Goal: Task Accomplishment & Management: Manage account settings

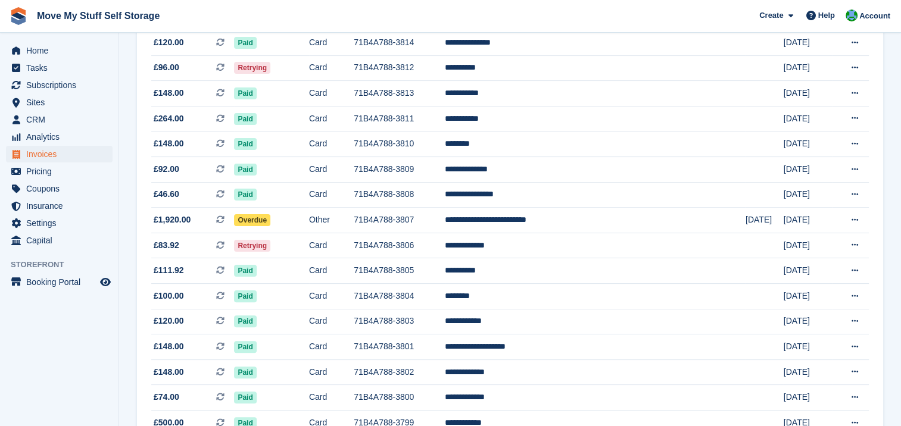
scroll to position [273, 0]
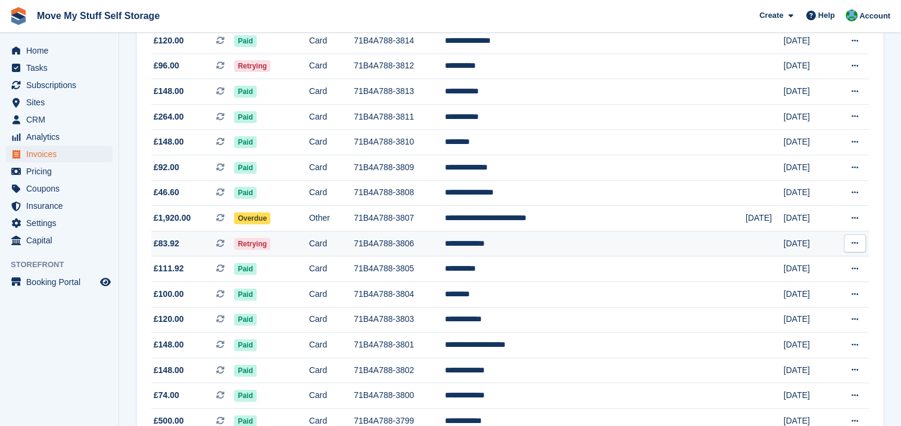
click at [536, 245] on td "**********" at bounding box center [595, 244] width 301 height 26
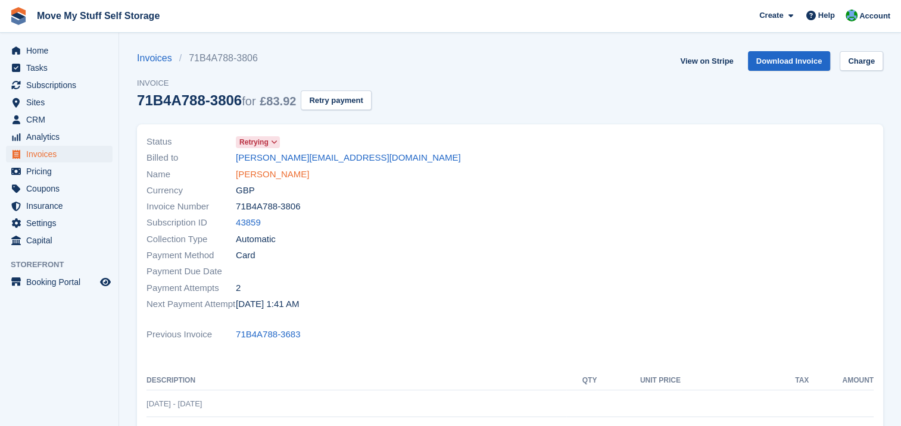
click at [245, 176] on link "[PERSON_NAME]" at bounding box center [272, 175] width 73 height 14
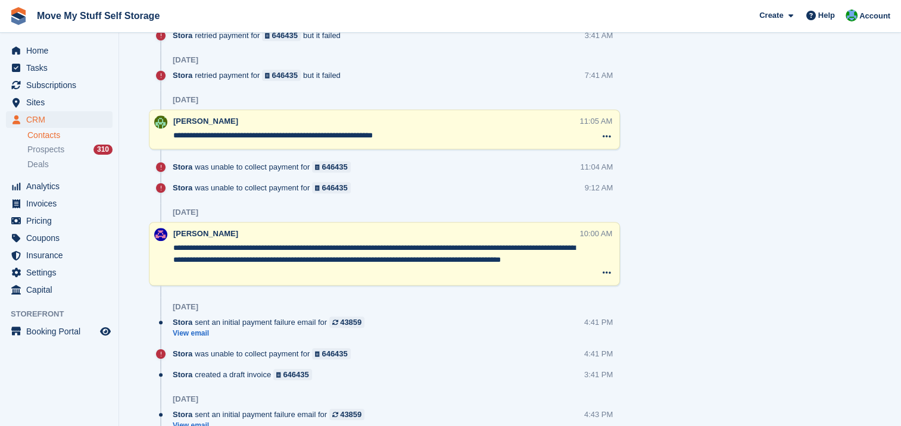
scroll to position [944, 0]
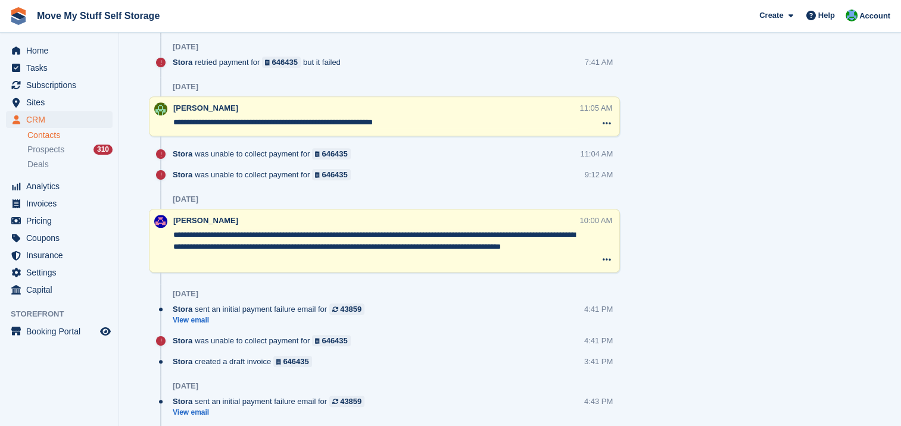
drag, startPoint x: 890, startPoint y: 216, endPoint x: 890, endPoint y: 223, distance: 6.5
click at [890, 223] on section "[PERSON_NAME] Sync payment methods View on Stripe Delete Edit Contact Subscript…" at bounding box center [510, 149] width 782 height 2187
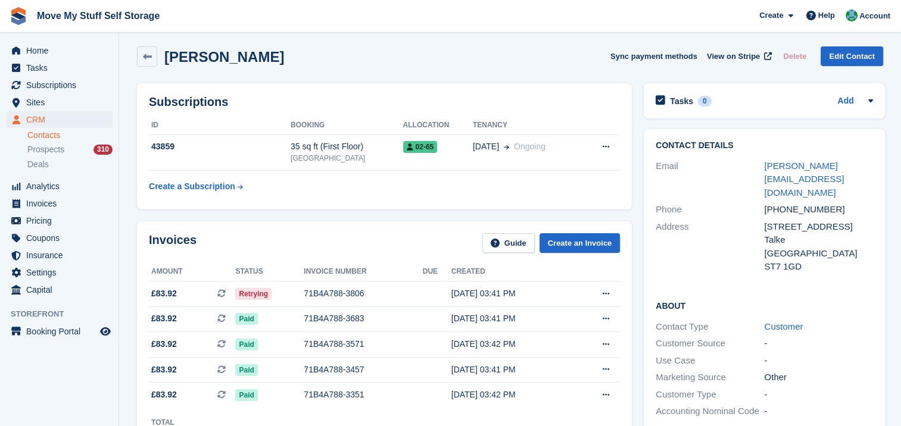
scroll to position [0, 0]
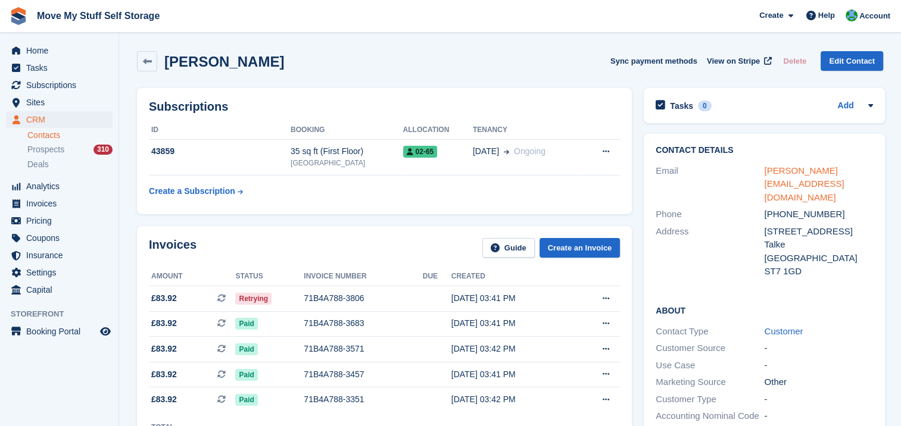
click at [777, 171] on link "[PERSON_NAME][EMAIL_ADDRESS][DOMAIN_NAME]" at bounding box center [804, 183] width 80 height 37
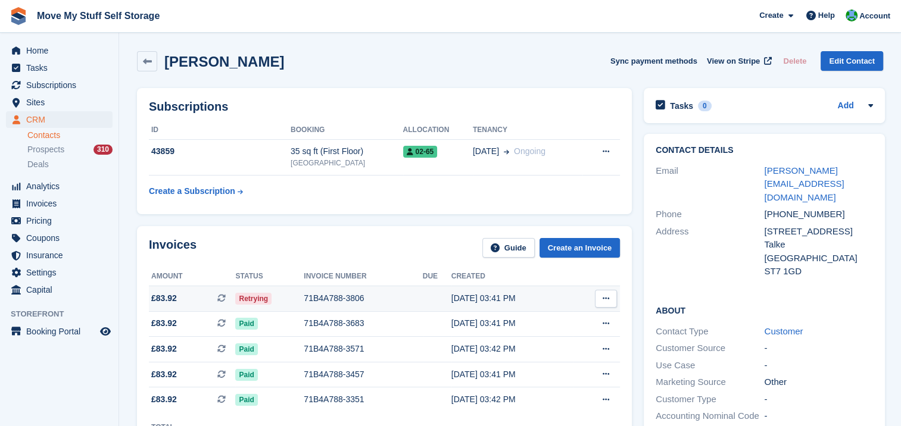
click at [607, 297] on icon at bounding box center [605, 299] width 7 height 8
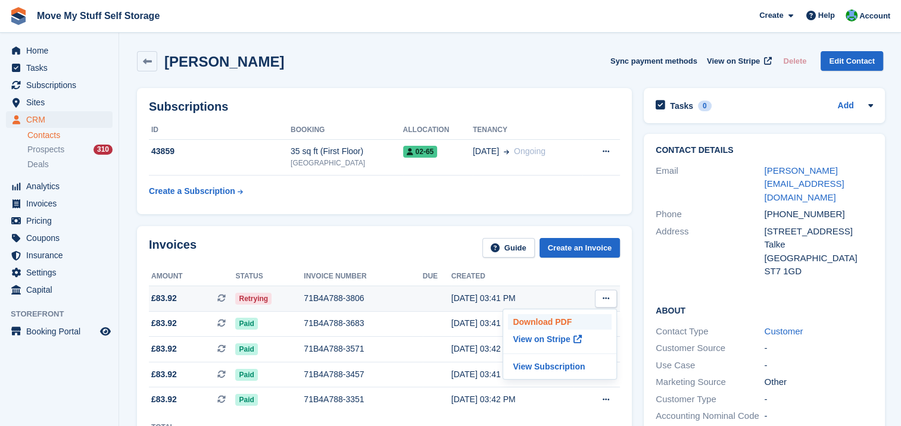
click at [521, 321] on p "Download PDF" at bounding box center [560, 321] width 104 height 15
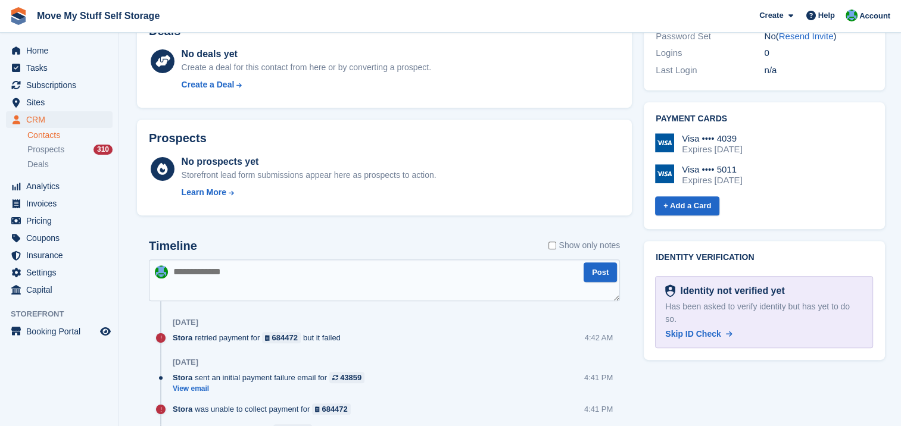
scroll to position [464, 0]
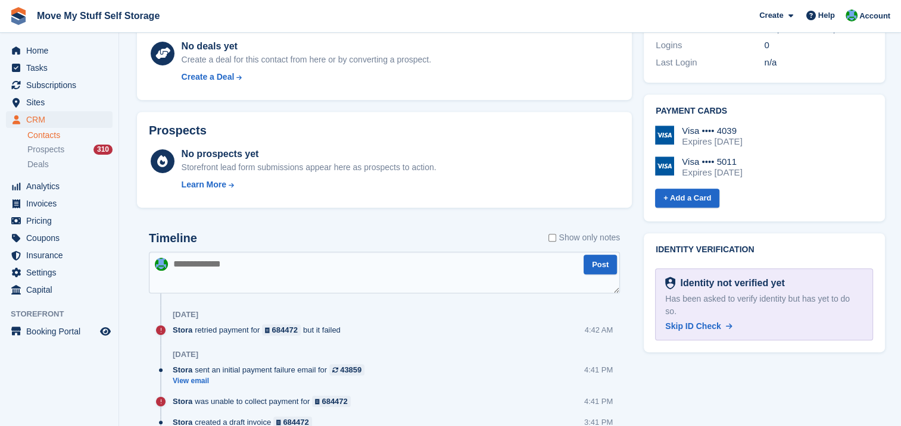
click at [226, 265] on textarea at bounding box center [384, 273] width 471 height 42
type textarea "**********"
click at [595, 270] on button "Post" at bounding box center [599, 265] width 33 height 20
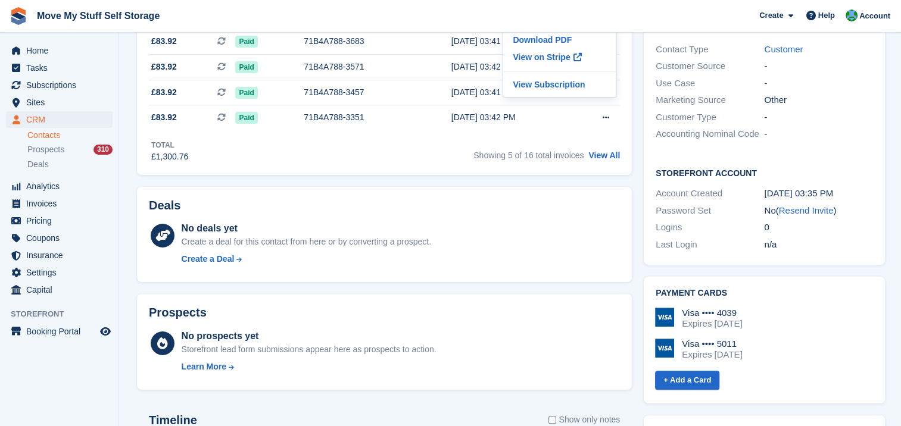
scroll to position [127, 0]
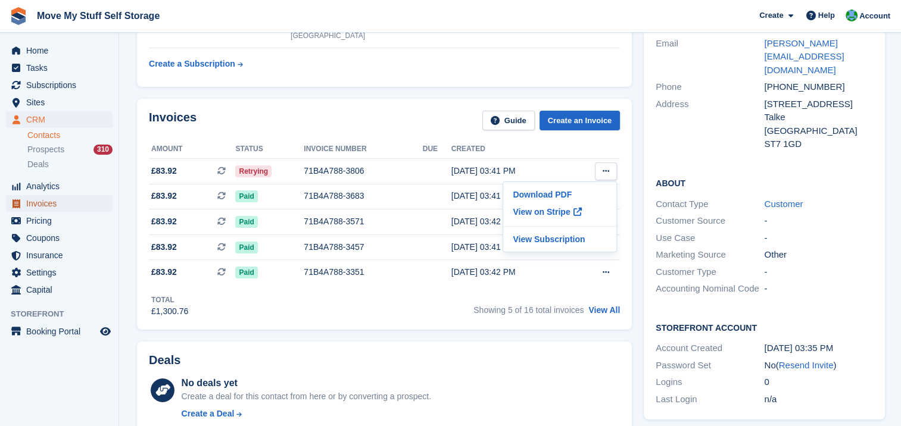
click at [43, 202] on span "Invoices" at bounding box center [61, 203] width 71 height 17
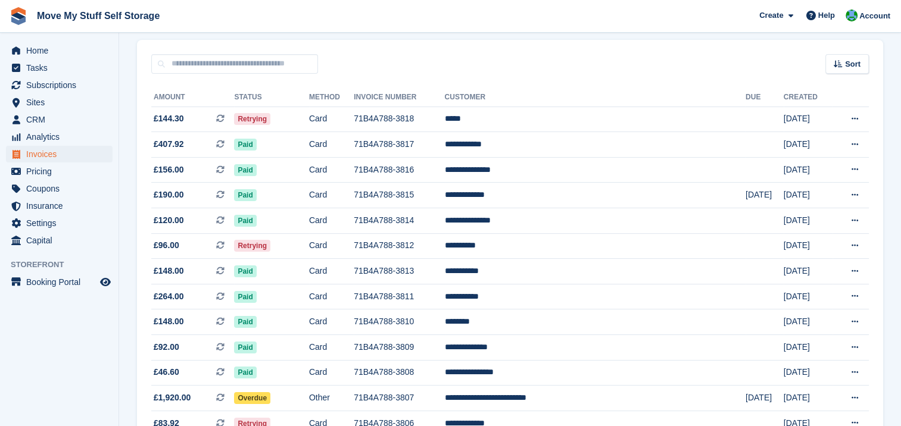
scroll to position [95, 0]
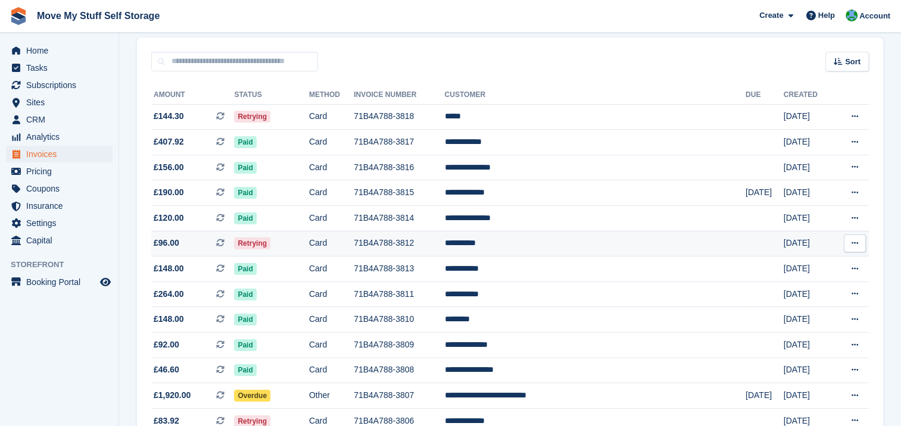
click at [544, 243] on td "**********" at bounding box center [595, 244] width 301 height 26
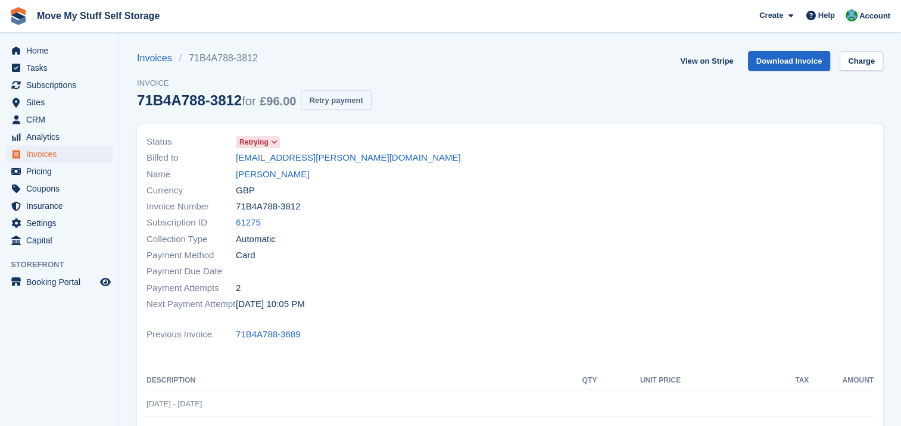
click at [323, 105] on button "Retry payment" at bounding box center [336, 100] width 70 height 20
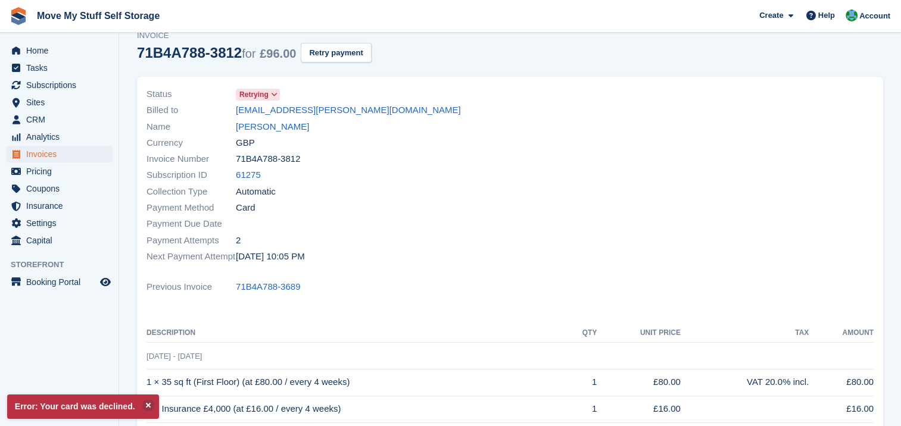
scroll to position [43, 0]
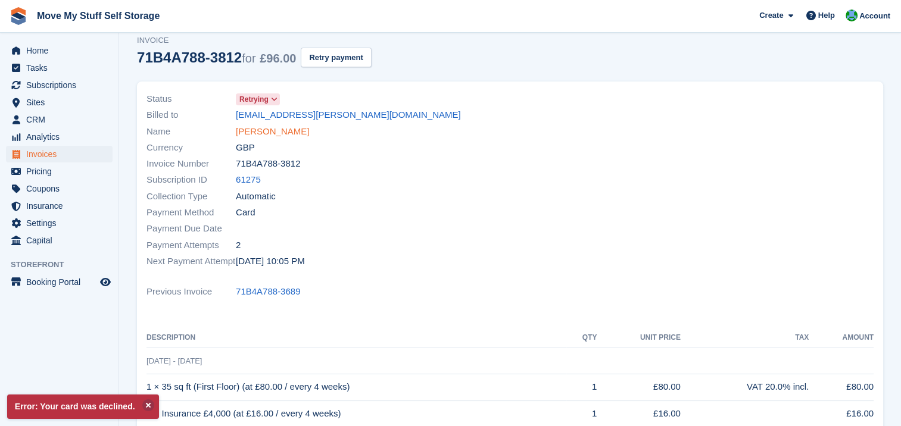
click at [245, 131] on link "Sam Barlow" at bounding box center [272, 132] width 73 height 14
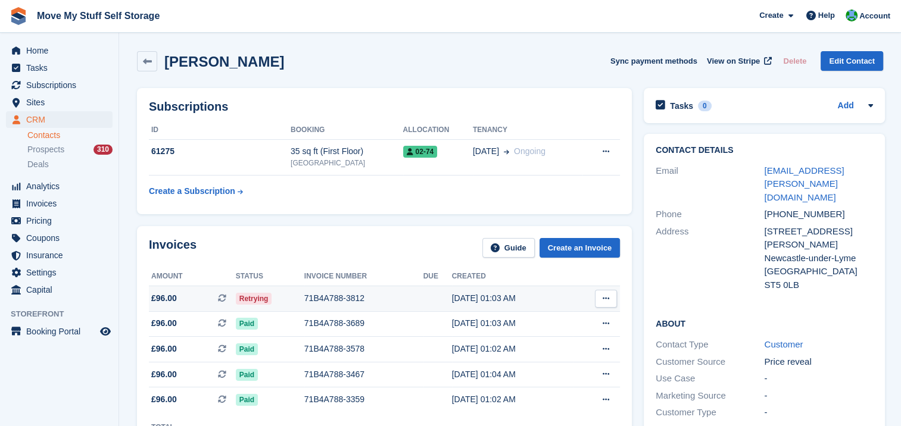
click at [602, 304] on button at bounding box center [606, 299] width 22 height 18
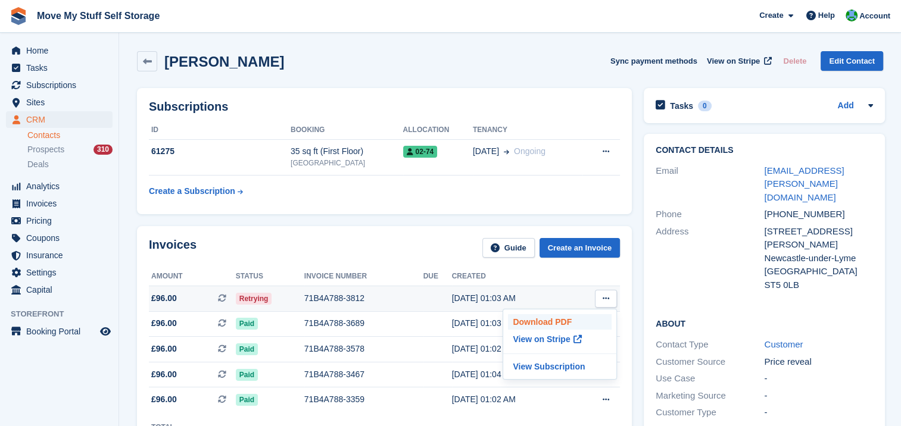
click at [576, 317] on p "Download PDF" at bounding box center [560, 321] width 104 height 15
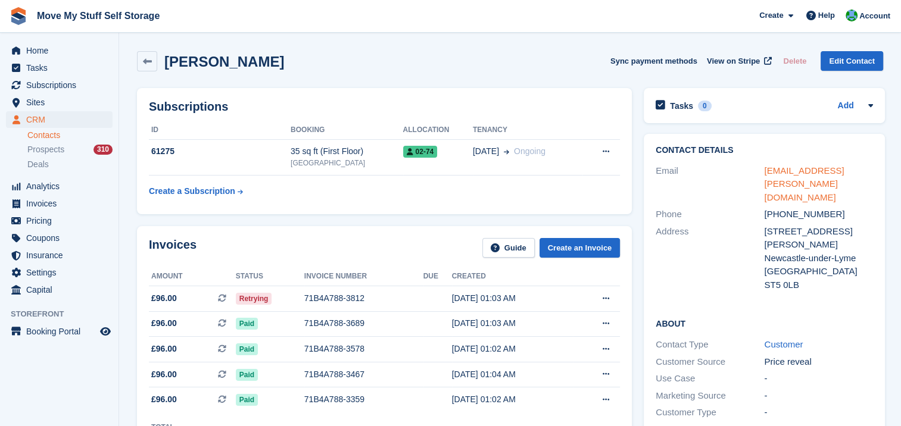
click at [772, 174] on link "secp.barlow@gmail.com" at bounding box center [804, 183] width 80 height 37
